Goal: Task Accomplishment & Management: Use online tool/utility

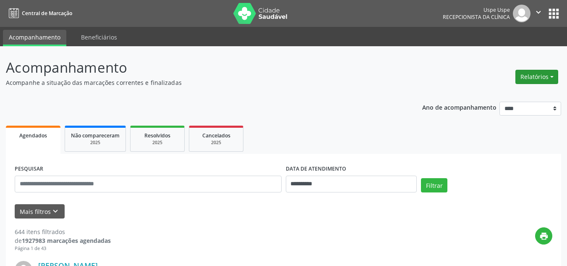
click at [538, 78] on button "Relatórios" at bounding box center [536, 77] width 43 height 14
click at [482, 97] on link "Agendamentos" at bounding box center [512, 95] width 90 height 12
select select "*"
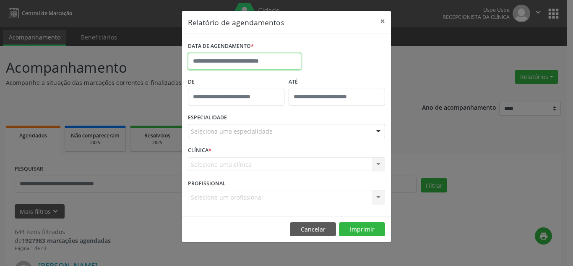
click at [254, 65] on input "text" at bounding box center [244, 61] width 113 height 17
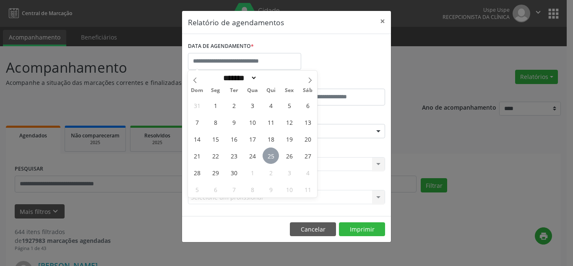
click at [271, 156] on span "25" at bounding box center [271, 155] width 16 height 16
type input "**********"
click at [271, 156] on span "25" at bounding box center [271, 155] width 16 height 16
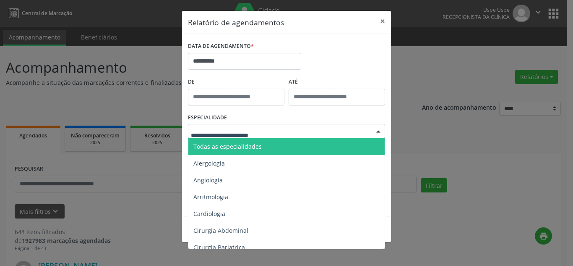
click at [275, 133] on div at bounding box center [286, 131] width 197 height 14
click at [267, 148] on span "Todas as especialidades" at bounding box center [287, 146] width 198 height 17
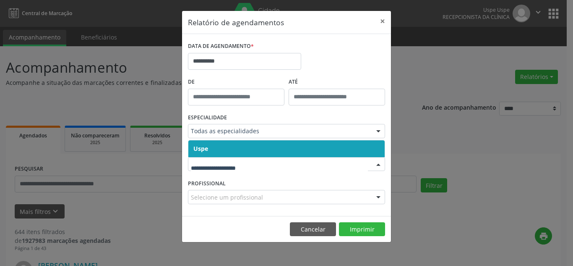
click at [264, 147] on span "Uspe" at bounding box center [286, 148] width 196 height 17
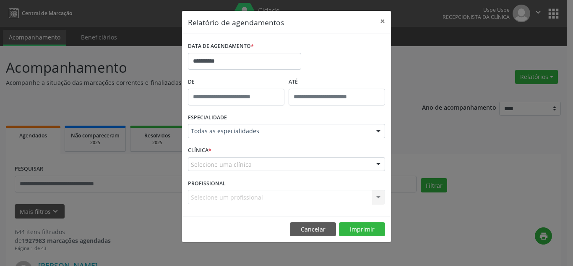
click at [265, 163] on div "Selecione uma clínica" at bounding box center [286, 164] width 197 height 14
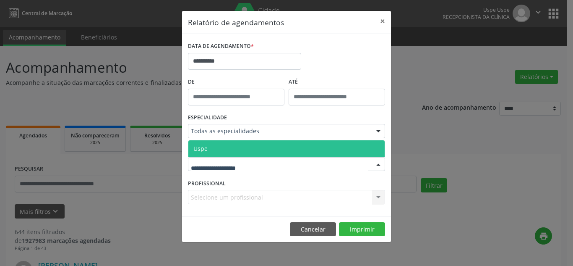
click at [267, 149] on span "Uspe" at bounding box center [286, 148] width 196 height 17
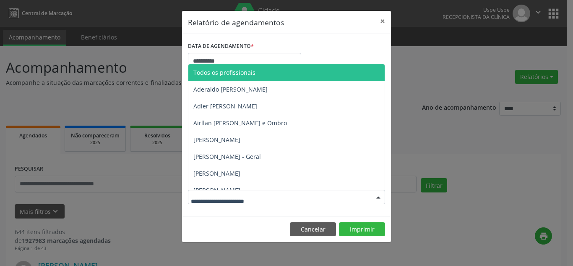
click at [287, 199] on div at bounding box center [286, 197] width 197 height 14
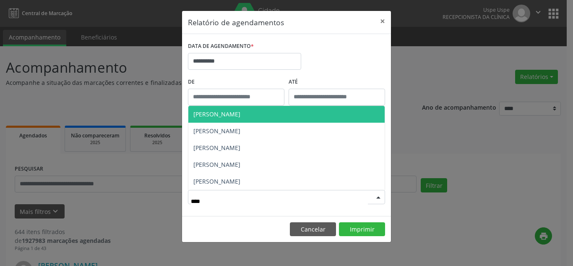
type input "*****"
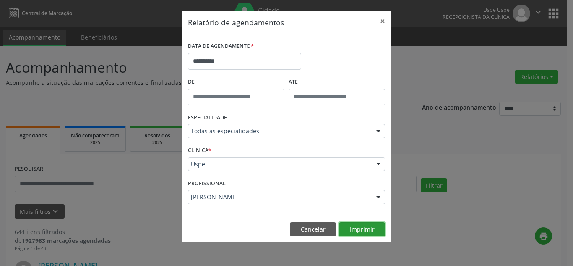
click at [366, 231] on button "Imprimir" at bounding box center [362, 229] width 46 height 14
